Goal: Task Accomplishment & Management: Use online tool/utility

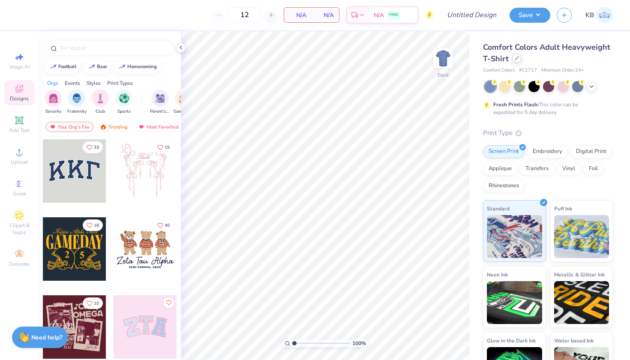
click at [517, 61] on div at bounding box center [516, 58] width 9 height 9
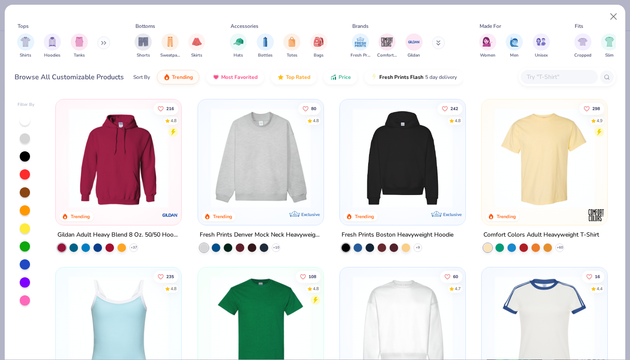
click at [534, 79] on input "text" at bounding box center [559, 77] width 66 height 10
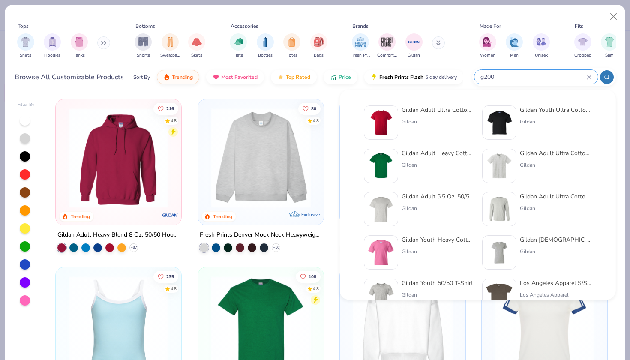
type input "g200"
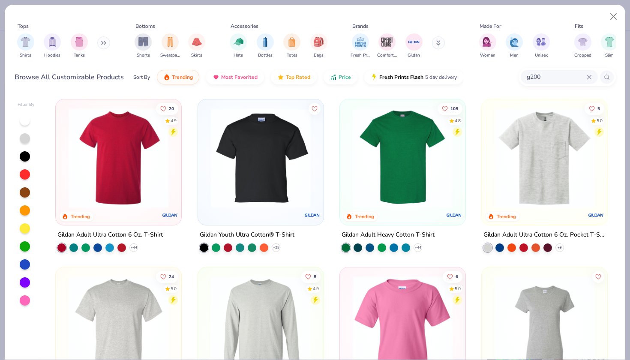
click at [115, 176] on img at bounding box center [118, 158] width 108 height 100
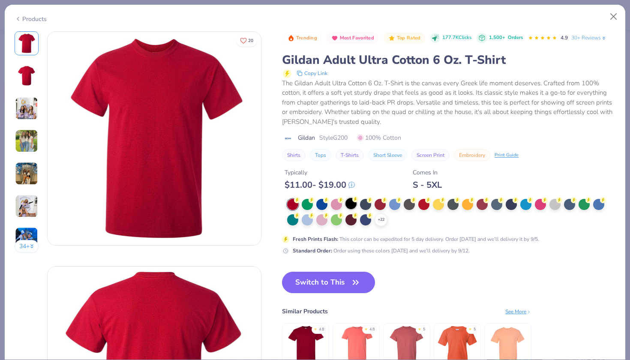
click at [354, 202] on div at bounding box center [350, 203] width 11 height 11
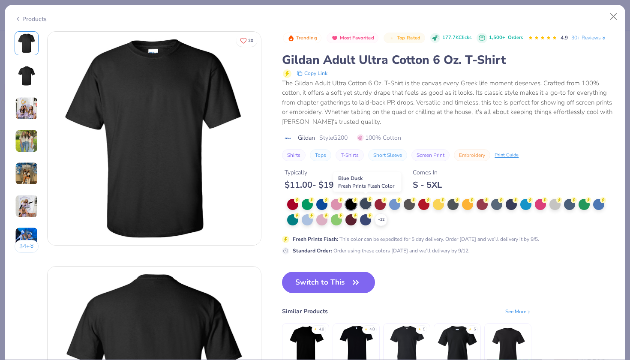
click at [365, 202] on div at bounding box center [365, 203] width 11 height 11
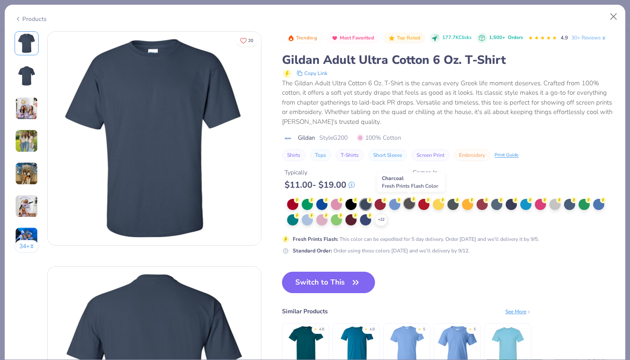
click at [412, 202] on div at bounding box center [409, 203] width 11 height 11
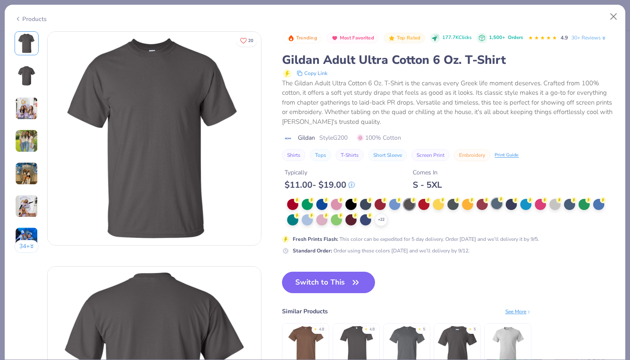
click at [496, 201] on div at bounding box center [496, 203] width 11 height 11
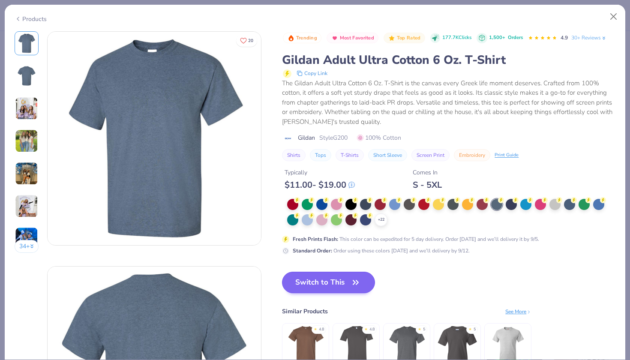
click at [341, 283] on button "Switch to This" at bounding box center [328, 282] width 93 height 21
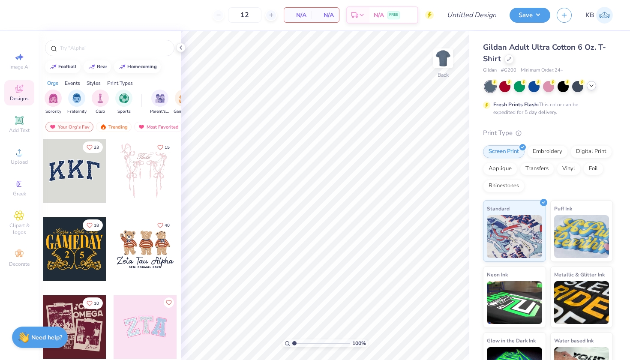
click at [591, 87] on icon at bounding box center [591, 85] width 7 height 7
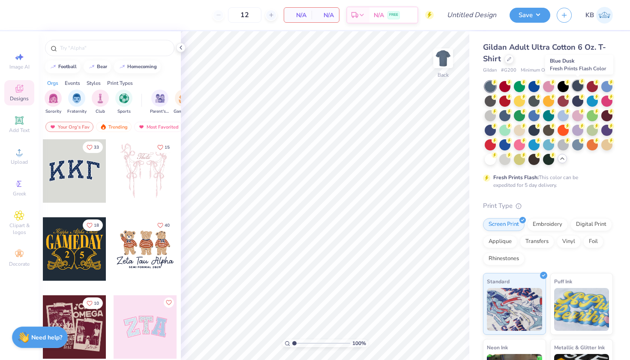
click at [576, 86] on div at bounding box center [577, 85] width 11 height 11
click at [580, 142] on icon at bounding box center [582, 140] width 6 height 6
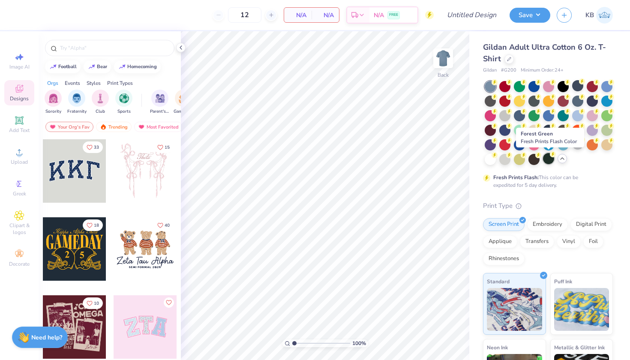
click at [549, 159] on div at bounding box center [548, 158] width 11 height 11
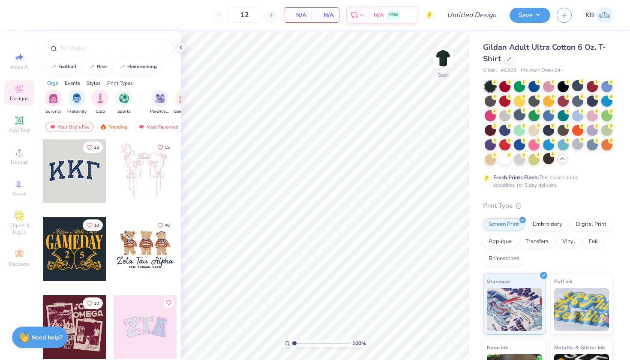
click at [519, 117] on div at bounding box center [519, 114] width 11 height 11
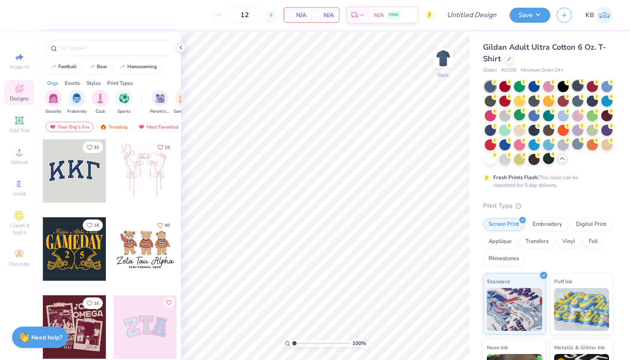
click at [578, 86] on div at bounding box center [577, 85] width 11 height 11
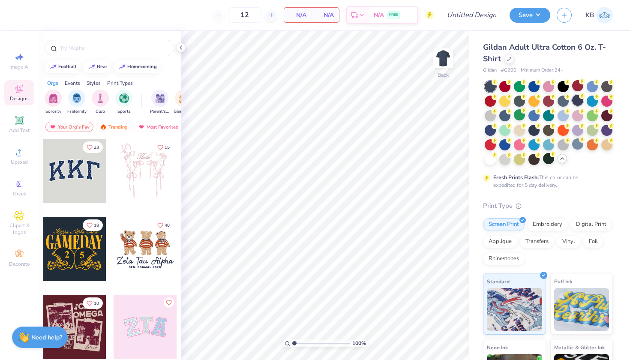
click at [578, 97] on div at bounding box center [577, 100] width 11 height 11
click at [580, 99] on div at bounding box center [577, 100] width 11 height 11
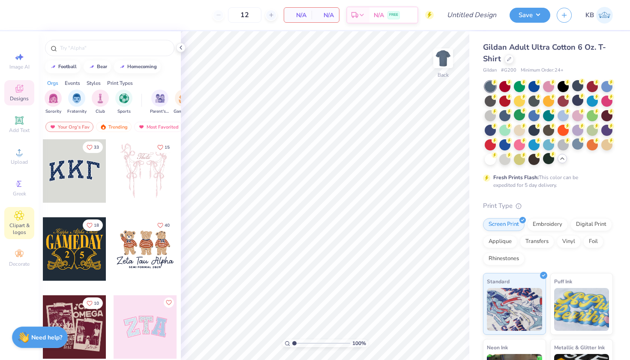
click at [18, 228] on span "Clipart & logos" at bounding box center [19, 229] width 30 height 14
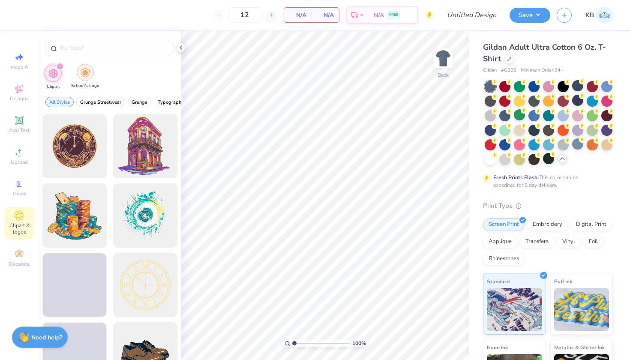
click at [87, 77] on img "filter for School's Logo" at bounding box center [85, 73] width 9 height 10
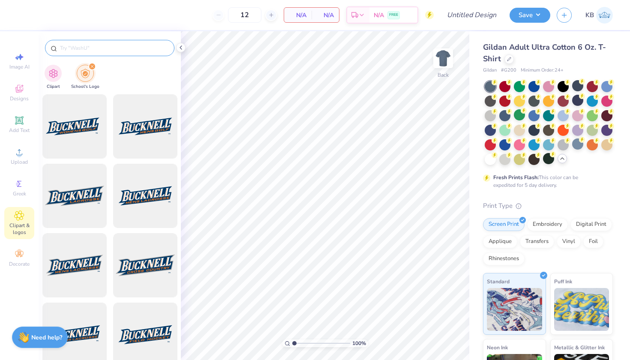
click at [80, 48] on input "text" at bounding box center [114, 48] width 110 height 9
type input "cal poly"
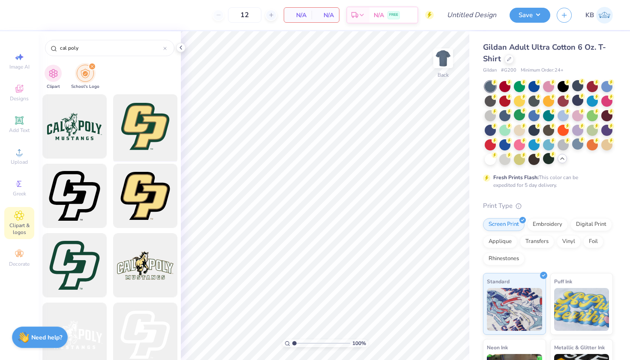
click at [131, 135] on div at bounding box center [145, 126] width 71 height 71
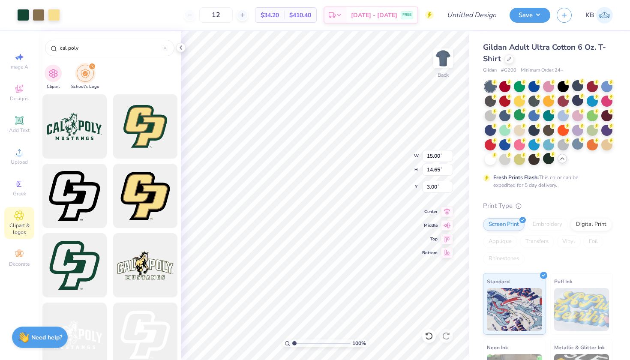
type input "2.98"
type input "2.91"
type input "2.18"
type input "2.13"
click at [549, 160] on div at bounding box center [548, 158] width 11 height 11
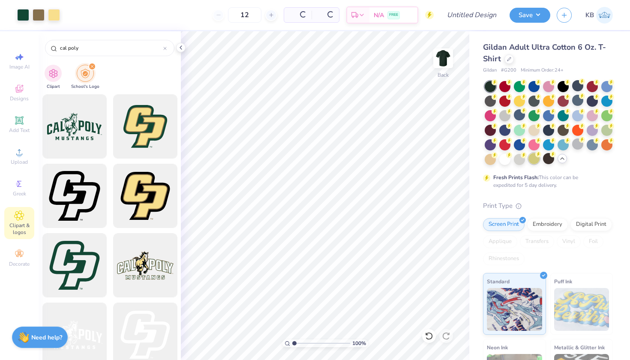
click at [535, 160] on div at bounding box center [533, 158] width 11 height 11
click at [503, 85] on div at bounding box center [504, 85] width 11 height 11
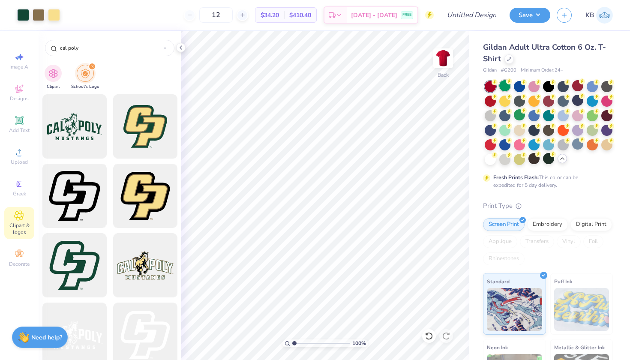
click at [503, 84] on div at bounding box center [504, 85] width 11 height 11
click at [518, 85] on div at bounding box center [519, 85] width 11 height 11
click at [534, 85] on div at bounding box center [533, 85] width 11 height 11
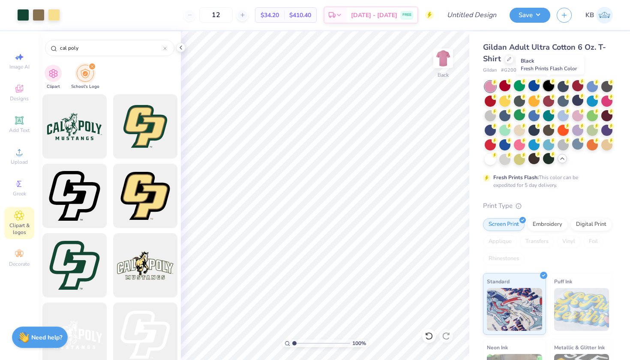
click at [547, 87] on div at bounding box center [548, 85] width 11 height 11
click at [546, 87] on div at bounding box center [548, 85] width 11 height 11
click at [563, 86] on div at bounding box center [562, 85] width 11 height 11
click at [575, 87] on div at bounding box center [577, 85] width 11 height 11
click at [592, 87] on div at bounding box center [591, 85] width 11 height 11
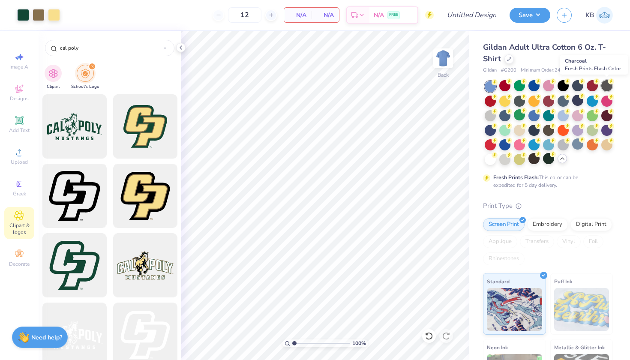
click at [607, 85] on div at bounding box center [606, 85] width 11 height 11
click at [492, 101] on div at bounding box center [490, 100] width 11 height 11
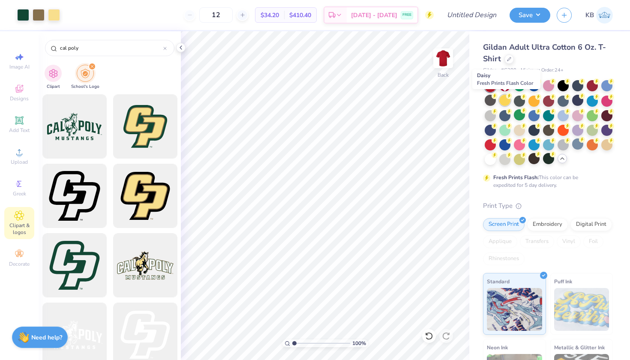
click at [505, 101] on div at bounding box center [504, 100] width 11 height 11
click at [518, 99] on div at bounding box center [519, 100] width 11 height 11
click at [23, 90] on icon at bounding box center [19, 89] width 10 height 10
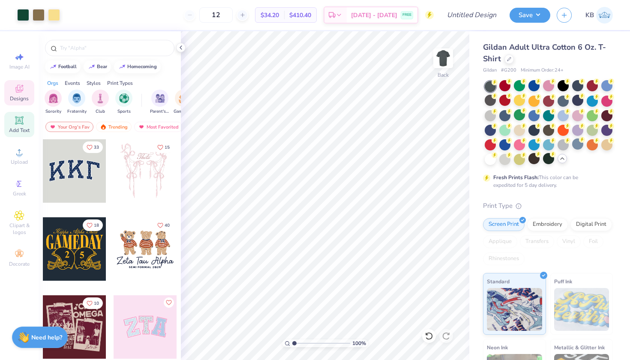
click at [20, 114] on div "Add Text" at bounding box center [19, 124] width 30 height 25
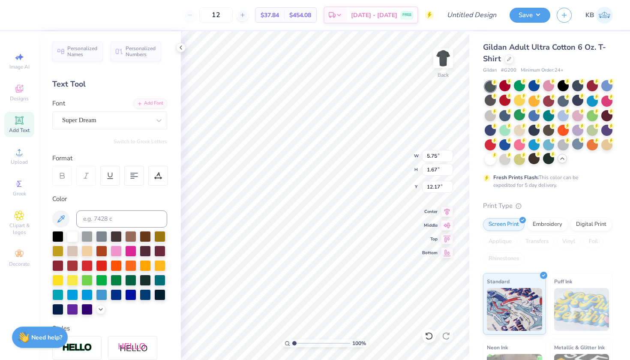
scroll to position [0, 0]
type textarea "RUGBY"
click at [149, 121] on div "Super Dream" at bounding box center [106, 120] width 90 height 13
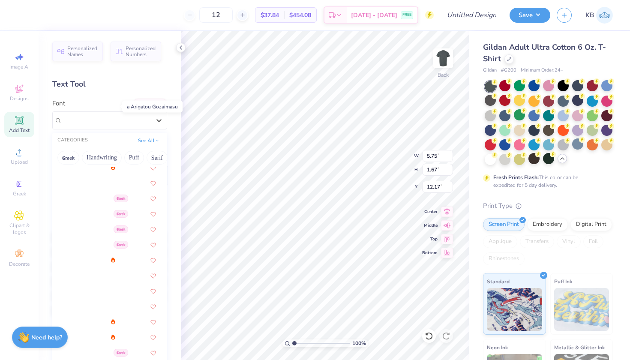
scroll to position [131, 0]
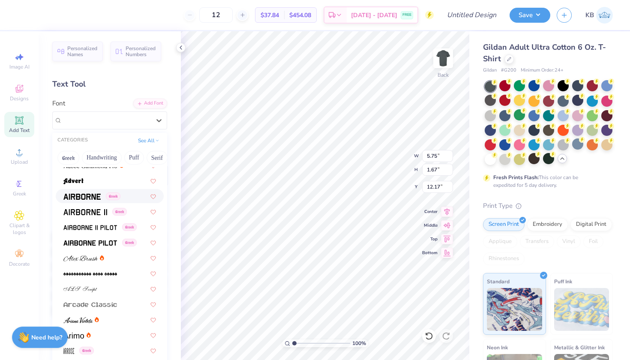
click at [90, 202] on div "Greek" at bounding box center [110, 196] width 108 height 14
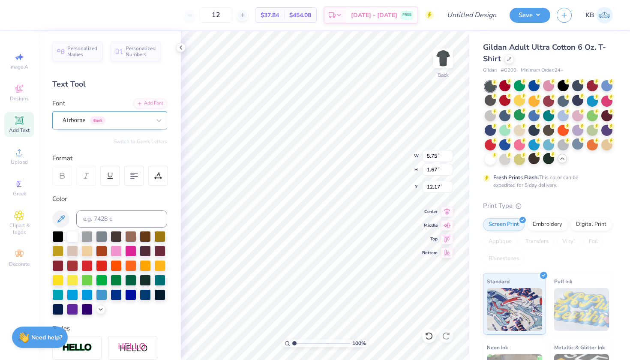
click at [85, 124] on span "Airborne" at bounding box center [73, 120] width 23 height 10
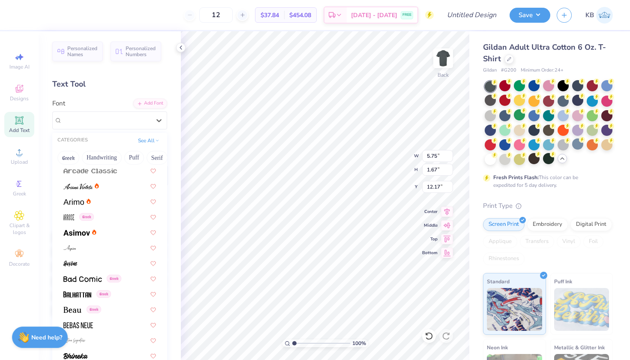
scroll to position [267, 0]
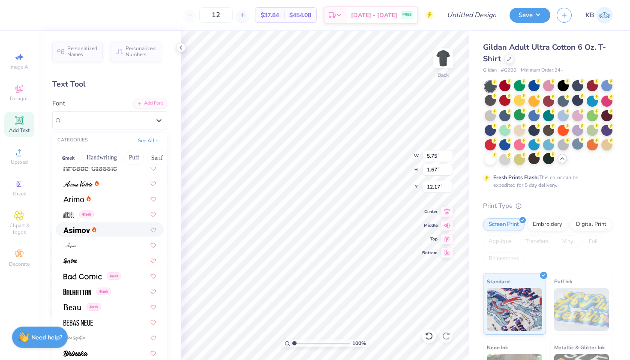
click at [97, 232] on div at bounding box center [109, 229] width 93 height 9
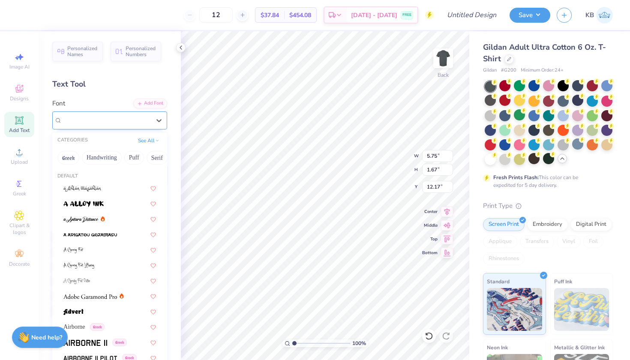
click at [124, 120] on div "[PERSON_NAME]" at bounding box center [106, 120] width 90 height 13
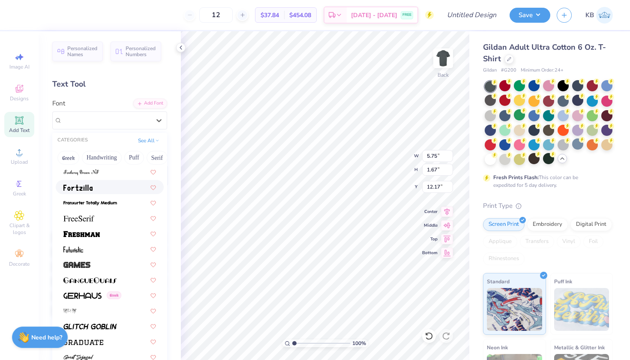
scroll to position [1871, 0]
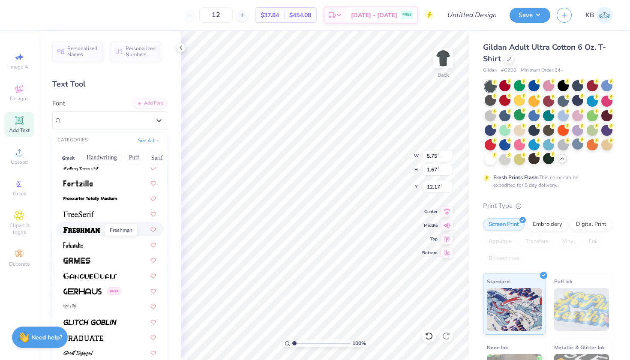
click at [83, 229] on img at bounding box center [81, 230] width 36 height 6
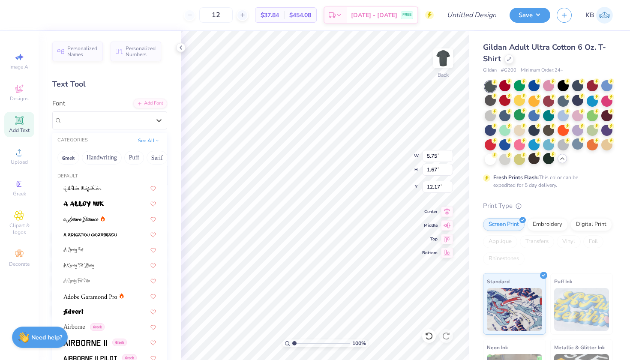
drag, startPoint x: 112, startPoint y: 112, endPoint x: 112, endPoint y: 130, distance: 18.0
click at [111, 112] on div "Freshman" at bounding box center [109, 120] width 115 height 18
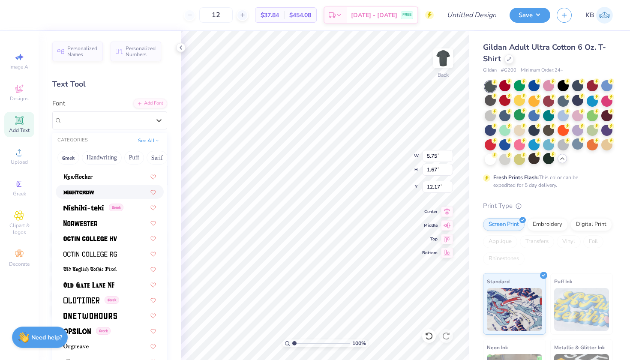
scroll to position [3331, 0]
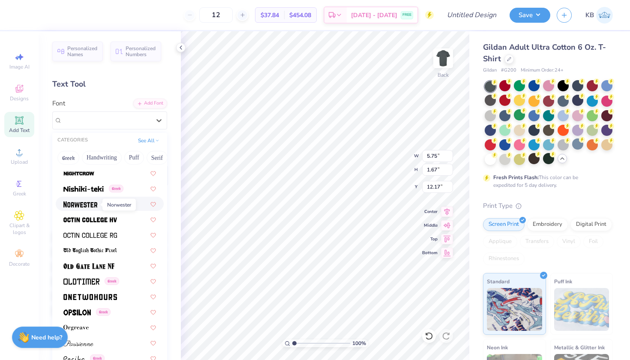
click at [93, 206] on img at bounding box center [80, 204] width 34 height 6
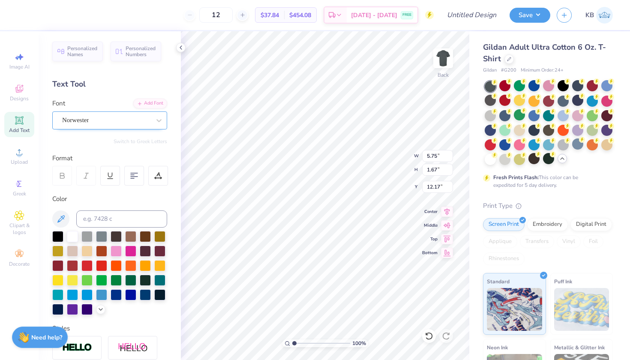
click at [104, 122] on div "Norwester" at bounding box center [106, 120] width 90 height 13
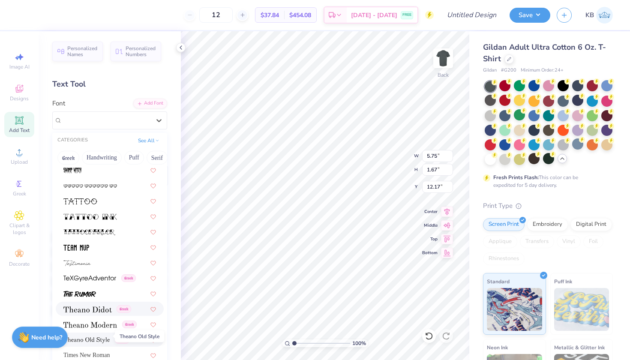
scroll to position [4289, 0]
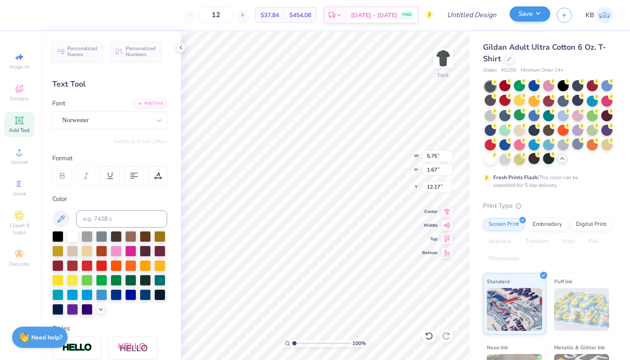
click at [539, 11] on button "Save" at bounding box center [529, 13] width 41 height 15
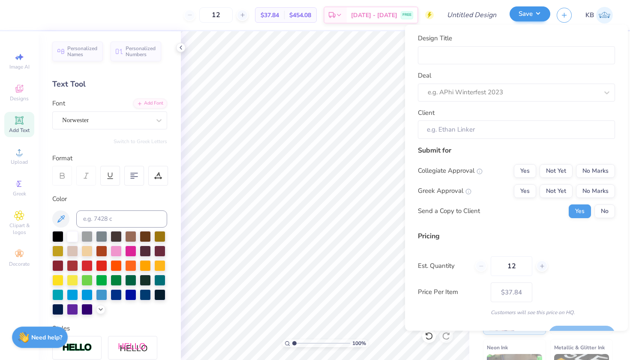
type input "5.96"
type input "1.90"
type input "12.05"
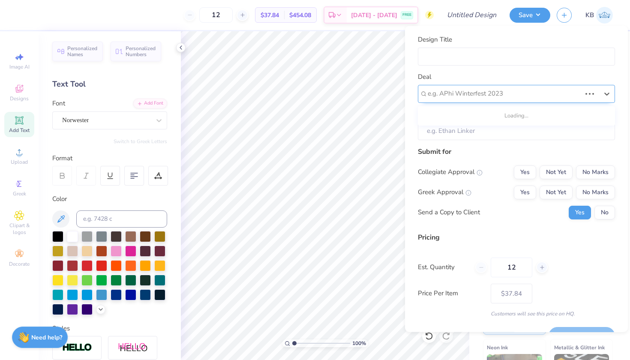
click at [484, 98] on div at bounding box center [504, 94] width 153 height 12
click at [484, 95] on div "e.g. APhi Winterfest 2023" at bounding box center [513, 94] width 170 height 10
click at [602, 15] on img at bounding box center [604, 15] width 17 height 17
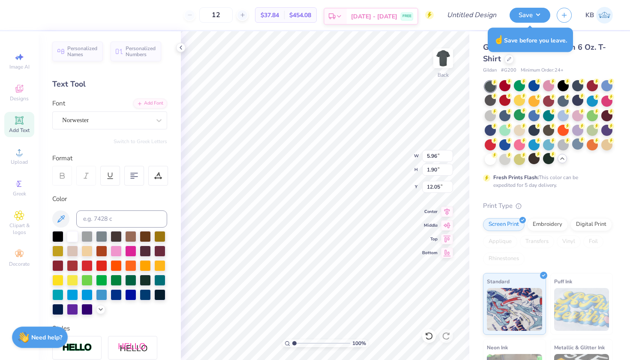
type input "2.18"
type input "2.13"
type input "3.00"
type input "1.88"
type input "1.83"
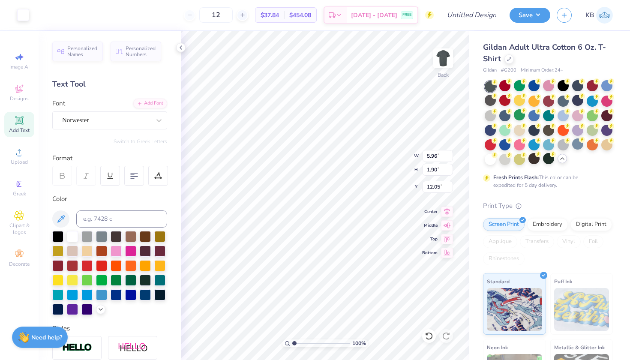
type input "5.96"
type input "1.90"
type input "12.05"
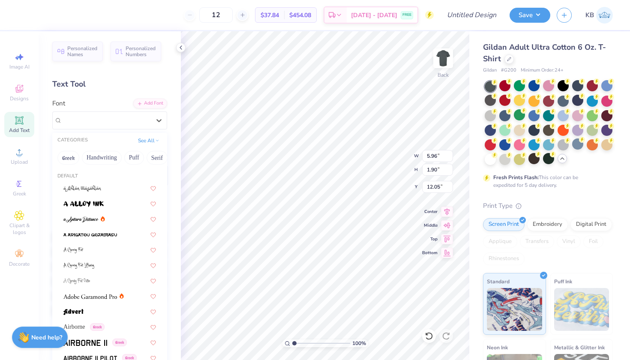
drag, startPoint x: 116, startPoint y: 117, endPoint x: 120, endPoint y: 133, distance: 15.9
click at [116, 117] on div "Norwester" at bounding box center [106, 120] width 90 height 13
click at [101, 156] on button "Handwriting" at bounding box center [102, 158] width 40 height 14
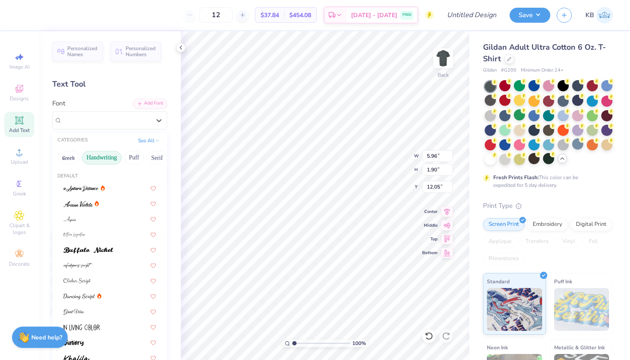
click at [101, 156] on button "Handwriting" at bounding box center [102, 158] width 40 height 14
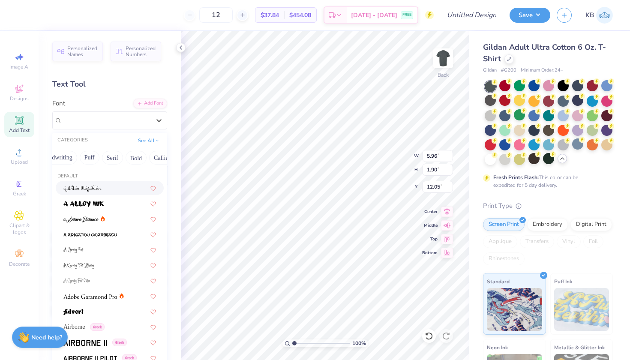
scroll to position [0, 61]
click at [96, 157] on button "Serif" at bounding box center [96, 158] width 21 height 14
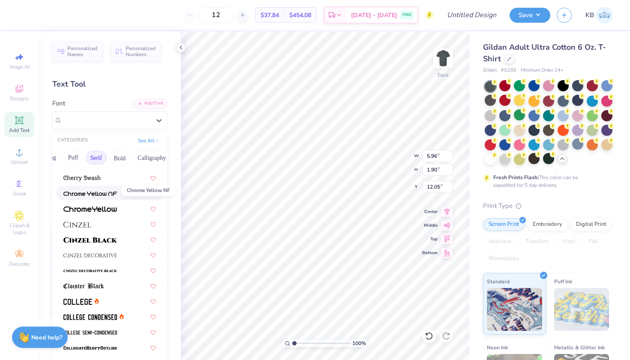
scroll to position [123, 0]
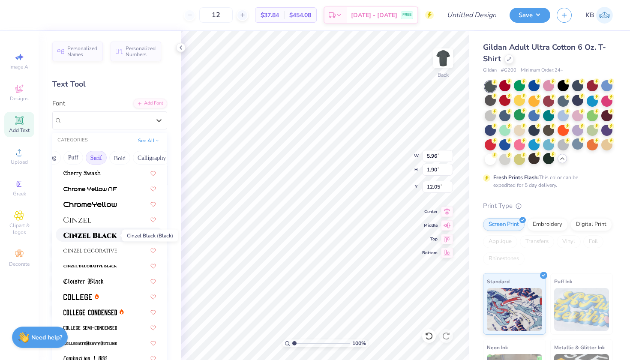
click at [107, 234] on img at bounding box center [90, 235] width 54 height 6
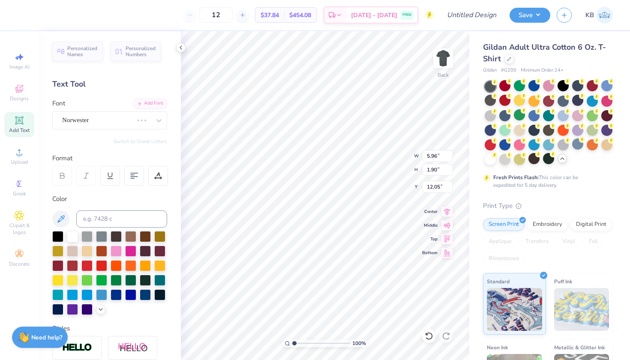
type input "9.25"
type input "1.73"
type input "12.13"
click at [114, 123] on div "Cinzel" at bounding box center [106, 120] width 90 height 13
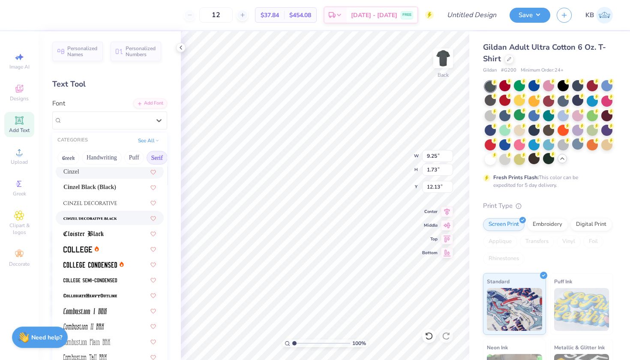
scroll to position [178, 0]
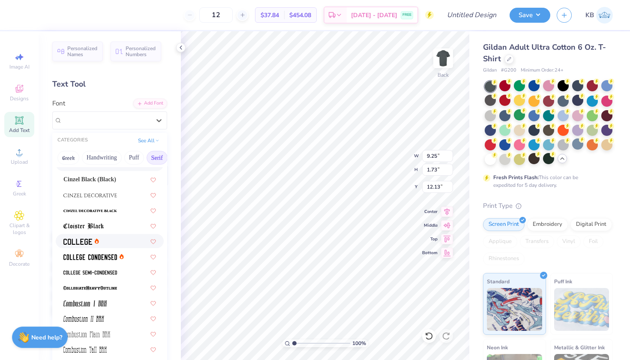
click at [102, 242] on div at bounding box center [109, 240] width 93 height 9
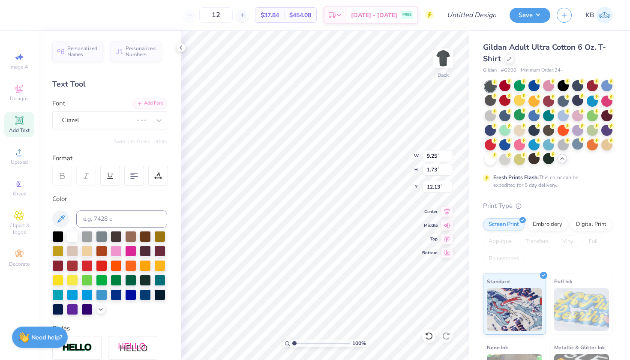
type input "6.39"
type input "1.63"
type input "12.19"
click at [116, 116] on div "College" at bounding box center [106, 120] width 90 height 13
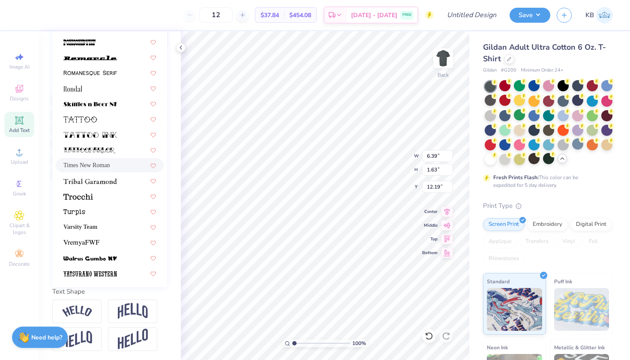
scroll to position [138, 0]
click at [99, 163] on span "Times New Roman" at bounding box center [86, 164] width 46 height 9
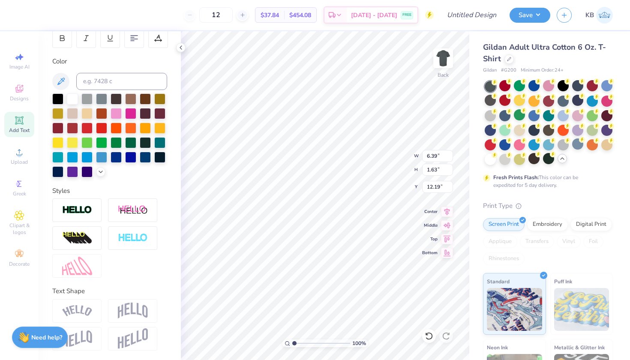
type input "8.32"
type input "1.72"
type input "12.03"
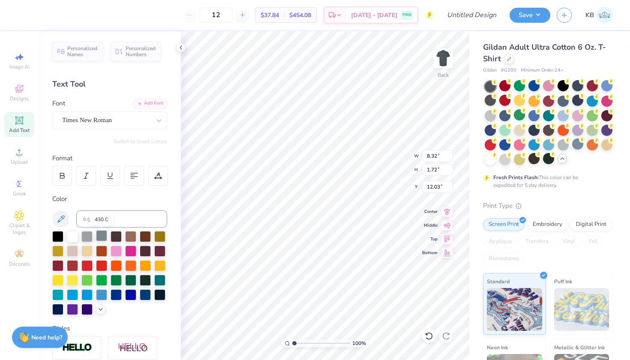
scroll to position [0, 0]
click at [125, 114] on div at bounding box center [106, 120] width 88 height 12
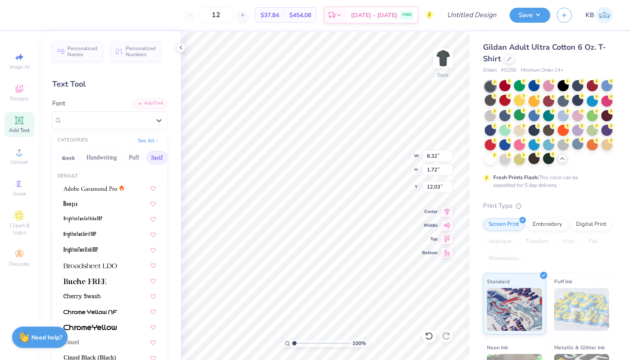
click at [152, 156] on button "Serif" at bounding box center [157, 158] width 21 height 14
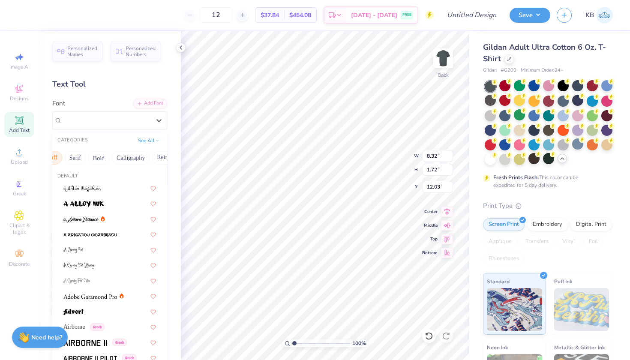
scroll to position [0, 84]
click at [105, 160] on button "Bold" at bounding box center [97, 158] width 21 height 14
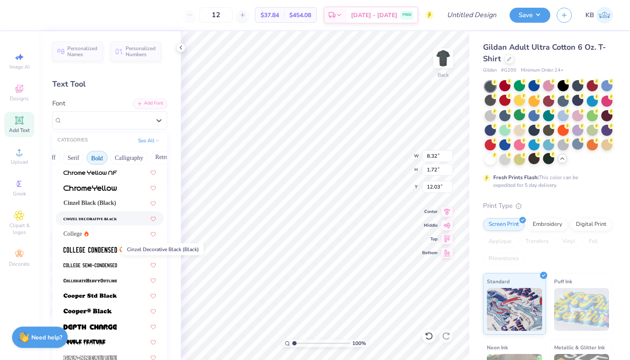
scroll to position [33, 0]
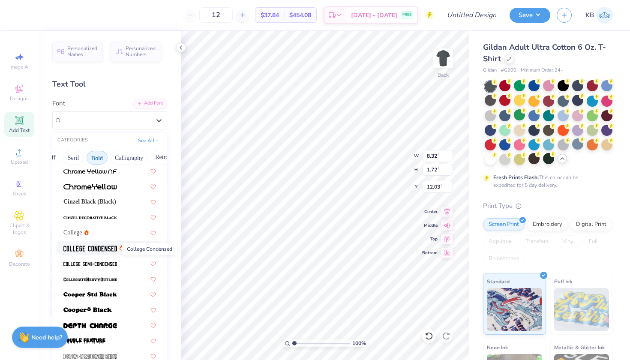
click at [87, 250] on img at bounding box center [90, 248] width 54 height 6
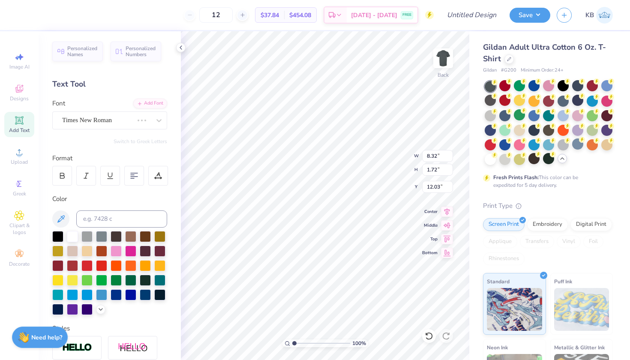
type input "5.23"
type input "1.63"
type input "12.19"
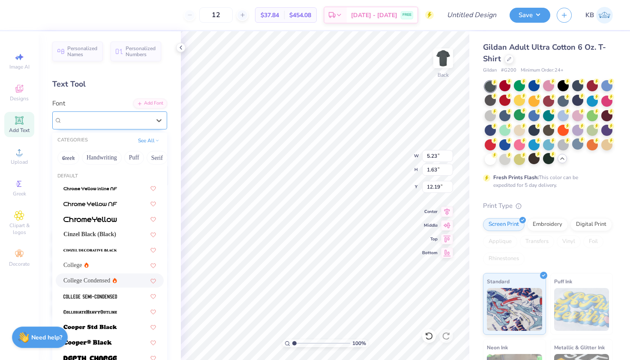
click at [134, 116] on div "College Condensed" at bounding box center [106, 120] width 90 height 13
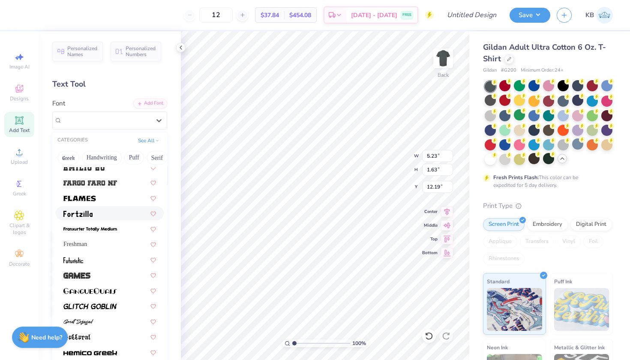
scroll to position [259, 0]
